Goal: Transaction & Acquisition: Purchase product/service

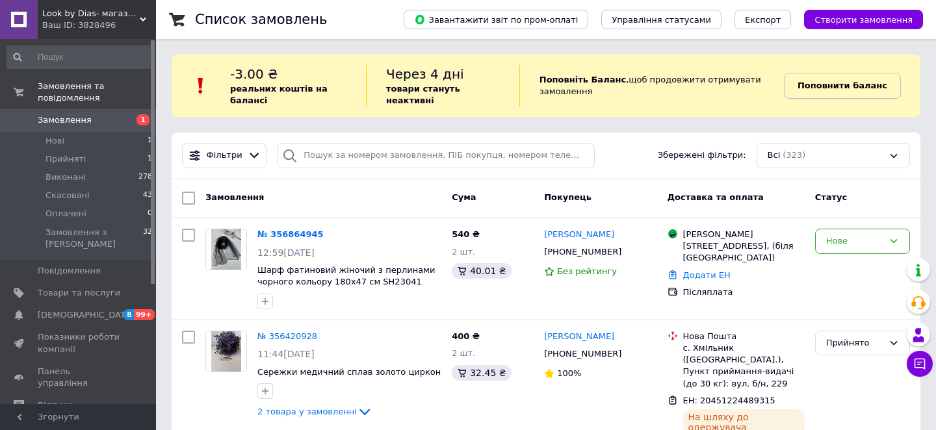
click at [826, 88] on b "Поповнити баланс" at bounding box center [843, 86] width 90 height 10
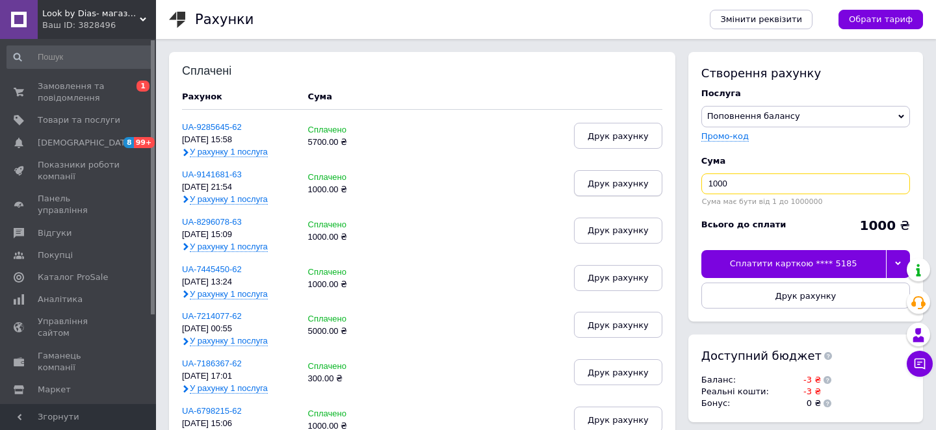
drag, startPoint x: 740, startPoint y: 186, endPoint x: 613, endPoint y: 173, distance: 127.5
click at [613, 173] on div "Сплачені Рахунок Cума UA-9285645-62 [DATE] 15:58 У рахунку 1 послуга Сплачено 5…" at bounding box center [546, 356] width 754 height 608
type input "250"
click at [808, 259] on div "Сплатити карткою **** 5185" at bounding box center [794, 263] width 185 height 27
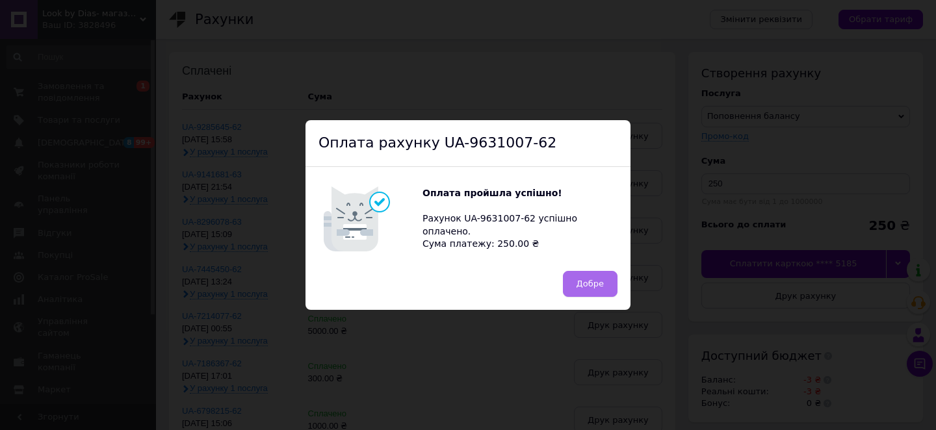
click at [579, 289] on button "Добре" at bounding box center [590, 284] width 55 height 26
